Goal: Task Accomplishment & Management: Manage account settings

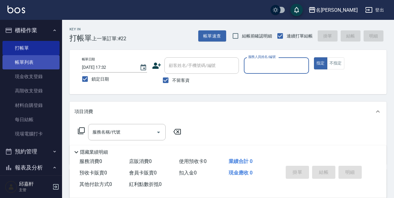
drag, startPoint x: 28, startPoint y: 61, endPoint x: 24, endPoint y: 68, distance: 8.1
click at [28, 61] on link "帳單列表" at bounding box center [30, 62] width 57 height 14
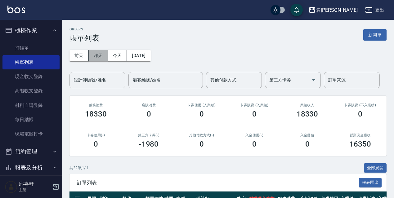
click at [97, 57] on button "昨天" at bounding box center [98, 55] width 19 height 11
click at [116, 54] on button "今天" at bounding box center [117, 55] width 19 height 11
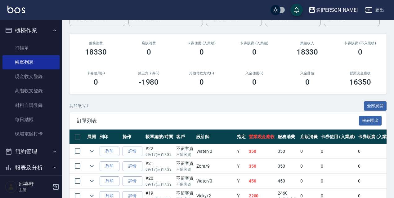
click at [367, 102] on button "全部展開" at bounding box center [375, 106] width 23 height 10
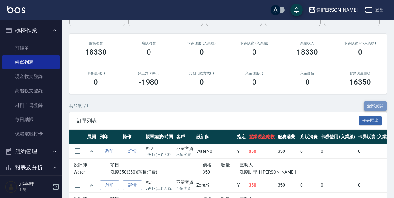
click at [376, 105] on button "全部展開" at bounding box center [375, 106] width 23 height 10
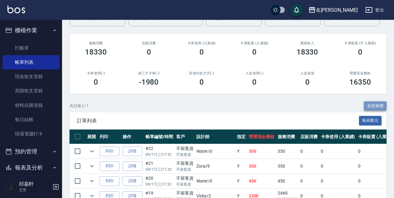
click at [377, 104] on button "全部展開" at bounding box center [375, 106] width 23 height 10
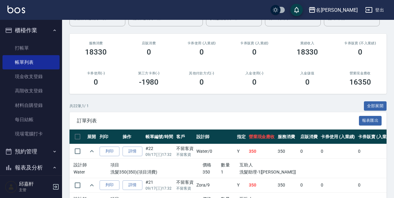
scroll to position [875, 0]
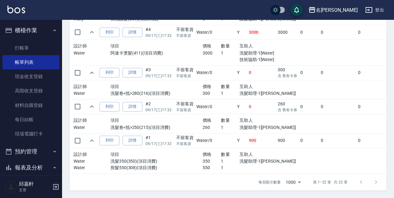
drag, startPoint x: 333, startPoint y: 118, endPoint x: 334, endPoint y: 135, distance: 17.1
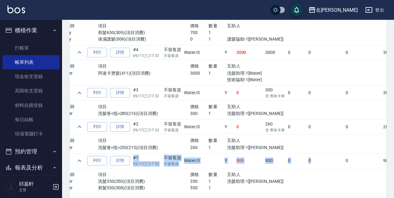
scroll to position [0, 0]
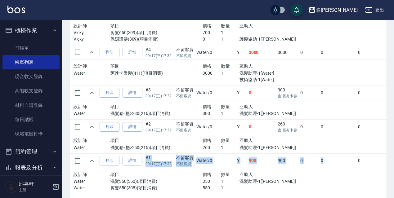
click at [335, 136] on td at bounding box center [389, 144] width 183 height 20
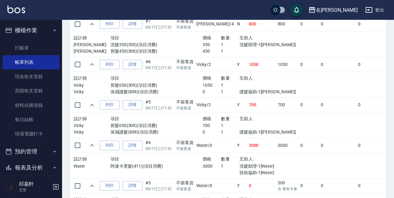
click at [126, 110] on td "詳情" at bounding box center [132, 105] width 23 height 15
click at [134, 107] on link "詳情" at bounding box center [132, 105] width 20 height 10
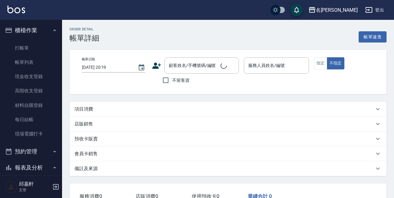
type input "[DATE] 17:32"
checkbox input "true"
type input "Vicky-2"
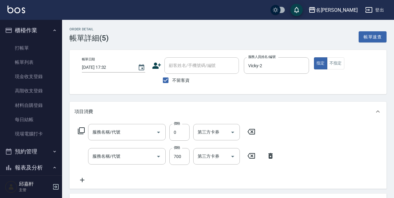
type input "保濕護髮(809)"
type input "剪髮650(309)"
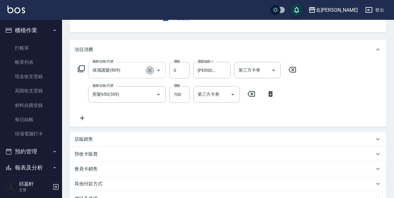
click at [149, 70] on icon "Clear" at bounding box center [150, 70] width 4 height 4
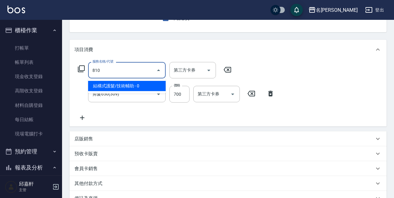
type input "結構式護髮/技術輔助(810)"
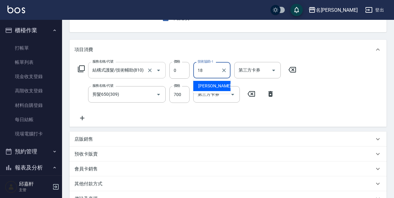
type input "[PERSON_NAME]-18"
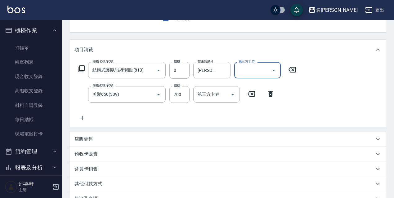
scroll to position [137, 0]
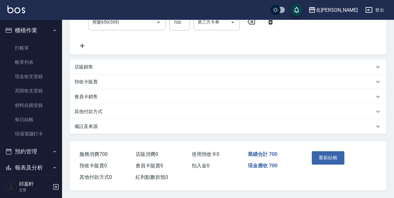
click at [338, 157] on button "重新結帳" at bounding box center [327, 157] width 33 height 13
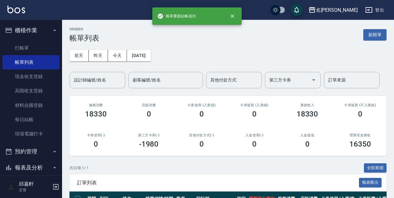
scroll to position [62, 0]
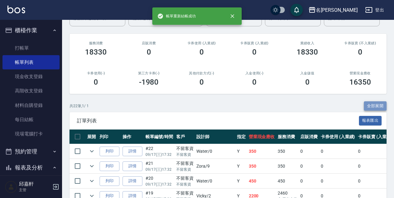
click at [377, 107] on button "全部展開" at bounding box center [375, 106] width 23 height 10
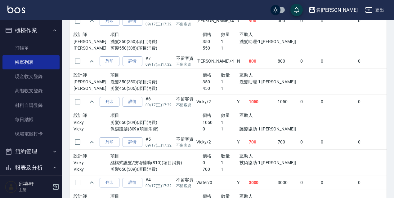
scroll to position [689, 0]
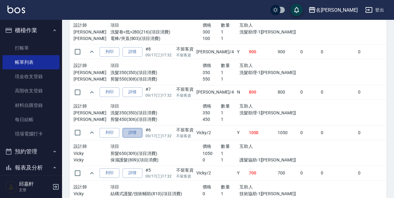
click at [130, 133] on link "詳情" at bounding box center [132, 133] width 20 height 10
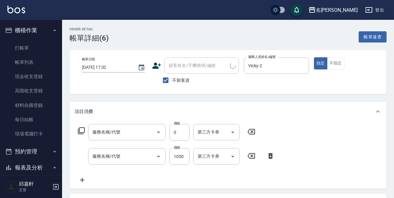
type input "[DATE] 17:32"
checkbox input "true"
type input "Vicky-2"
type input "保濕護髮(809)"
type input "剪髮650(309)"
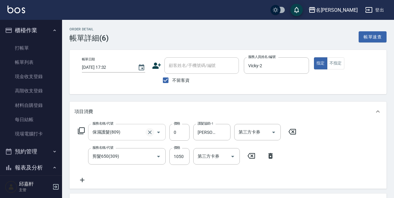
click at [147, 133] on icon "Clear" at bounding box center [150, 132] width 6 height 6
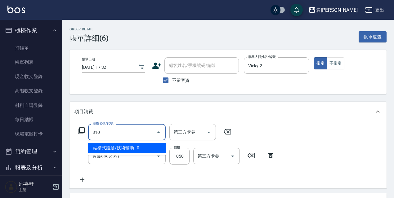
type input "結構式護髮/技術輔助(810)"
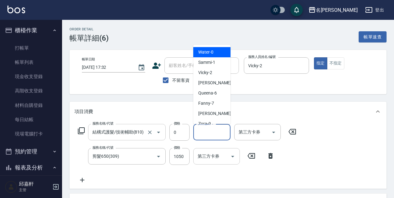
drag, startPoint x: 213, startPoint y: 134, endPoint x: 218, endPoint y: 156, distance: 22.9
click at [213, 134] on input "技術協助-1" at bounding box center [212, 132] width 32 height 11
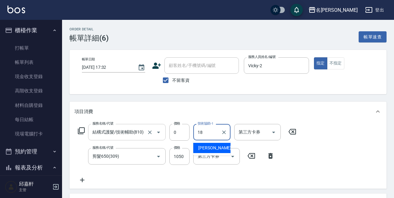
type input "[PERSON_NAME]-18"
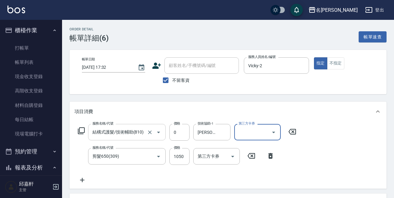
scroll to position [93, 0]
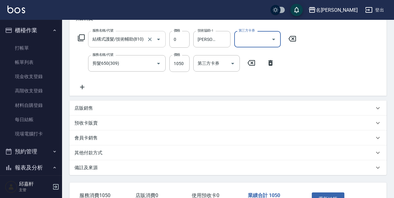
click at [322, 194] on button "重新結帳" at bounding box center [327, 198] width 33 height 13
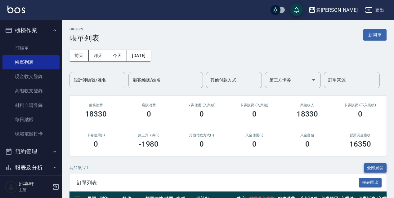
click at [368, 168] on button "全部展開" at bounding box center [375, 168] width 23 height 10
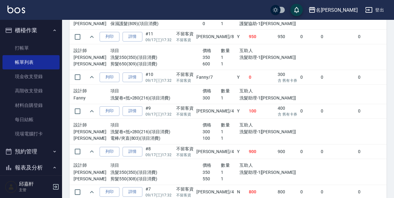
scroll to position [558, 0]
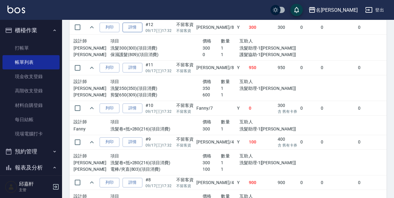
click at [135, 29] on link "詳情" at bounding box center [132, 28] width 20 height 10
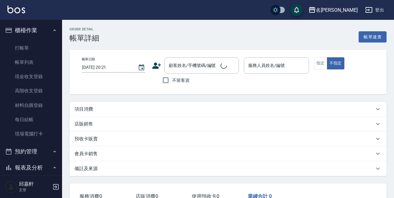
type input "[DATE] 17:32"
checkbox input "true"
type input "Cindy-8"
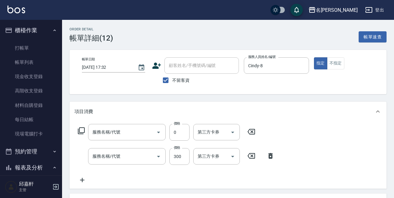
type input "保濕護髮(809)"
type input "洗髮300(300)"
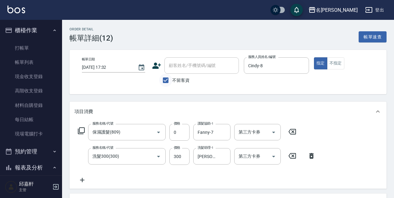
scroll to position [31, 0]
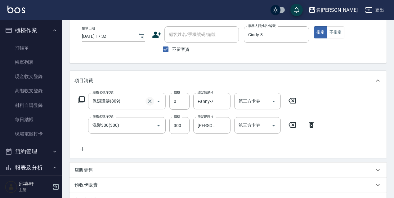
click at [146, 101] on button "Clear" at bounding box center [149, 101] width 9 height 9
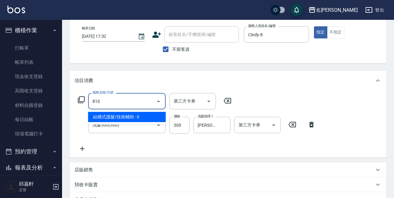
type input "結構式護髮/技術輔助(810)"
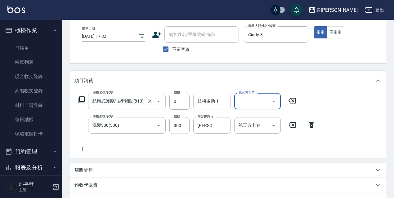
click at [194, 102] on div "技術協助-1" at bounding box center [211, 101] width 37 height 16
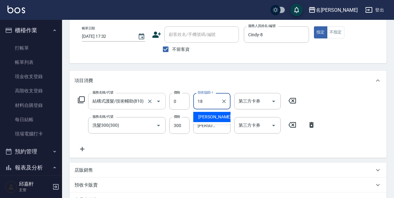
type input "[PERSON_NAME]-18"
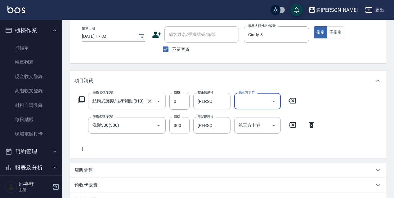
scroll to position [137, 0]
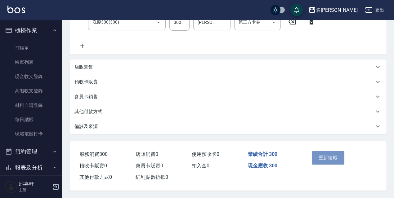
click at [320, 152] on button "重新結帳" at bounding box center [327, 157] width 33 height 13
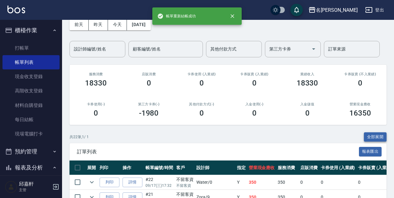
click at [373, 136] on button "全部展開" at bounding box center [375, 137] width 23 height 10
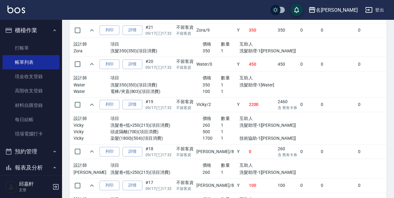
scroll to position [403, 0]
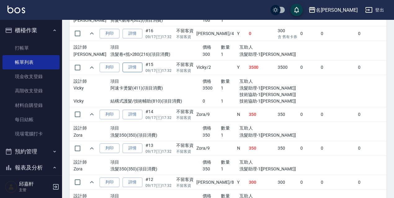
click at [138, 68] on link "詳情" at bounding box center [132, 68] width 20 height 10
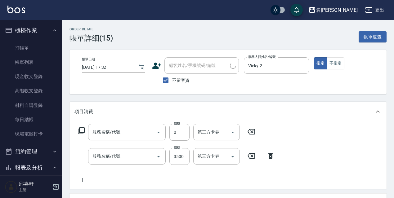
type input "[DATE] 17:32"
checkbox input "true"
type input "Vicky-2"
type input "結構式護髮/技術輔助(810)"
type input "阿速卡燙髮(411)"
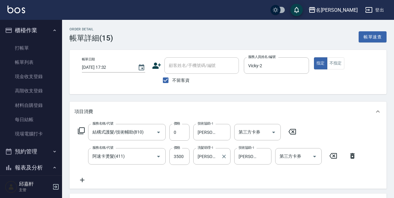
scroll to position [62, 0]
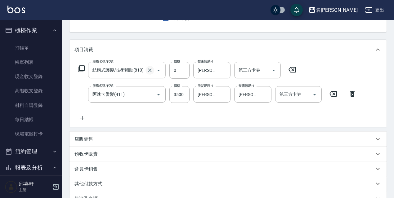
click at [146, 71] on button "Clear" at bounding box center [149, 70] width 9 height 9
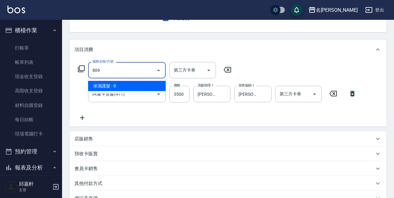
type input "保濕護髮(809)"
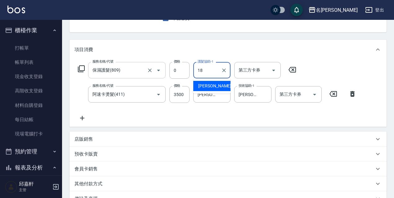
type input "[PERSON_NAME]-18"
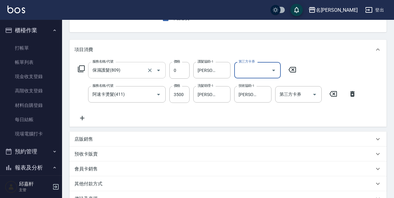
scroll to position [137, 0]
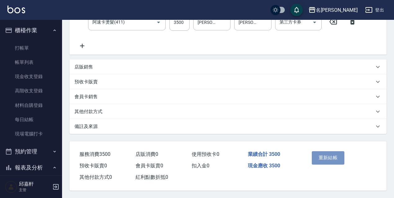
click at [314, 154] on button "重新結帳" at bounding box center [327, 157] width 33 height 13
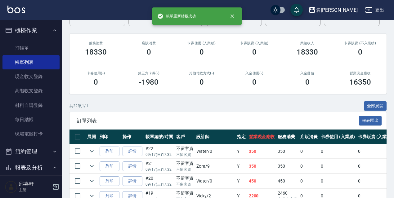
scroll to position [93, 0]
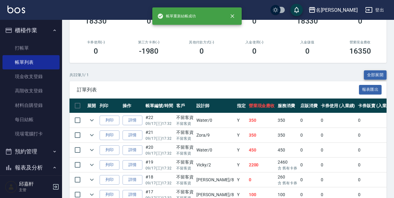
click at [376, 70] on button "全部展開" at bounding box center [375, 75] width 23 height 10
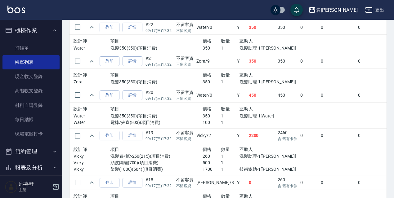
scroll to position [155, 0]
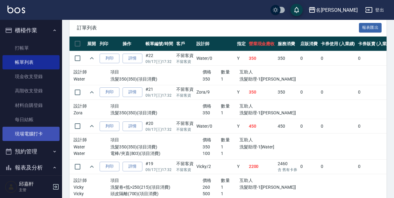
click at [36, 134] on link "現場電腦打卡" at bounding box center [30, 134] width 57 height 14
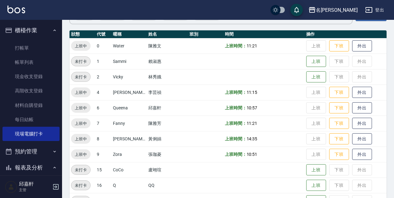
scroll to position [124, 0]
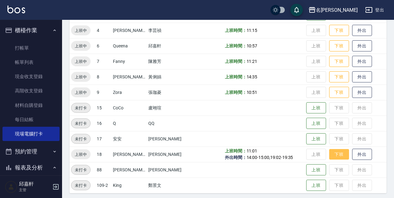
click at [341, 157] on button "下班" at bounding box center [339, 154] width 20 height 11
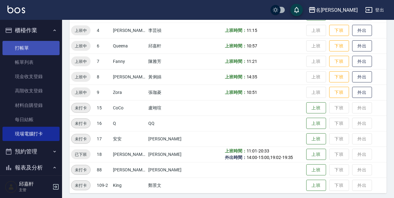
click at [20, 47] on link "打帳單" at bounding box center [30, 48] width 57 height 14
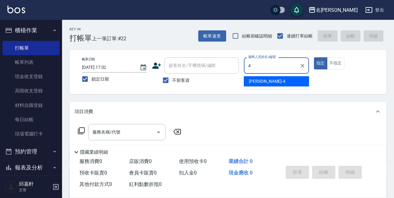
type input "[PERSON_NAME]-4"
type button "true"
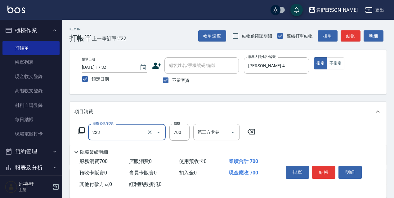
type input "養護洗髮(223)"
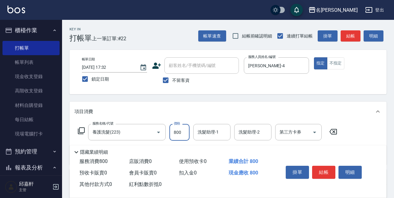
type input "800"
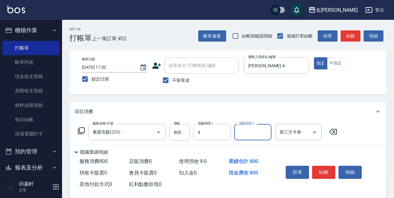
type input "[PERSON_NAME]-4"
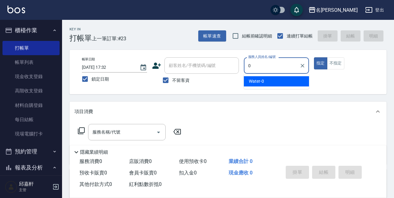
type input "Water-0"
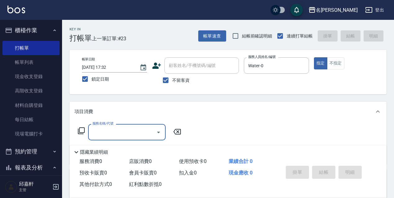
type input "3"
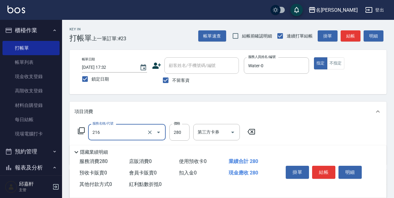
type input "洗髮卷<抵>280(216)"
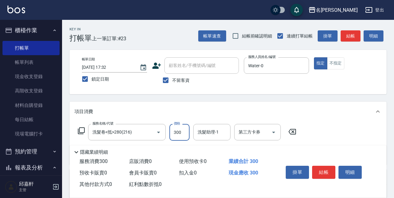
type input "300"
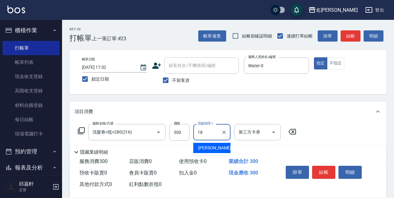
type input "[PERSON_NAME]-18"
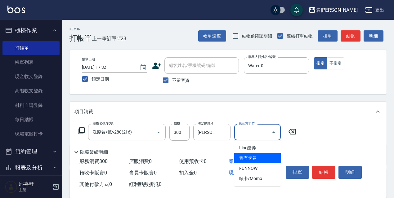
type input "舊有卡券"
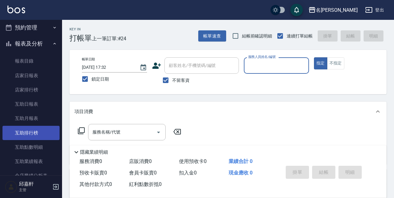
scroll to position [155, 0]
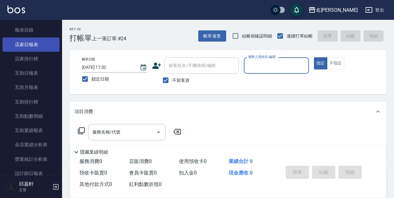
click at [43, 46] on link "店家日報表" at bounding box center [30, 45] width 57 height 14
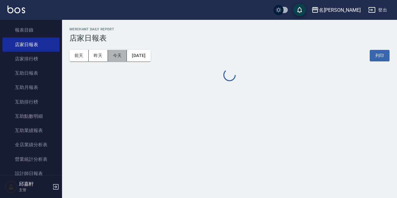
click at [112, 55] on button "今天" at bounding box center [117, 55] width 19 height 11
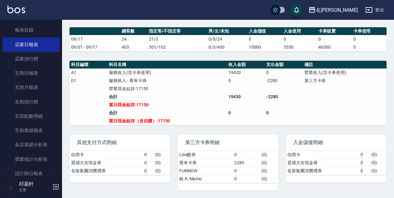
scroll to position [114, 0]
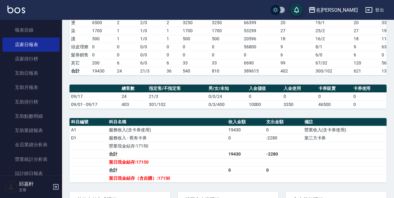
click at [376, 4] on button "登出" at bounding box center [374, 9] width 24 height 11
